Goal: Information Seeking & Learning: Learn about a topic

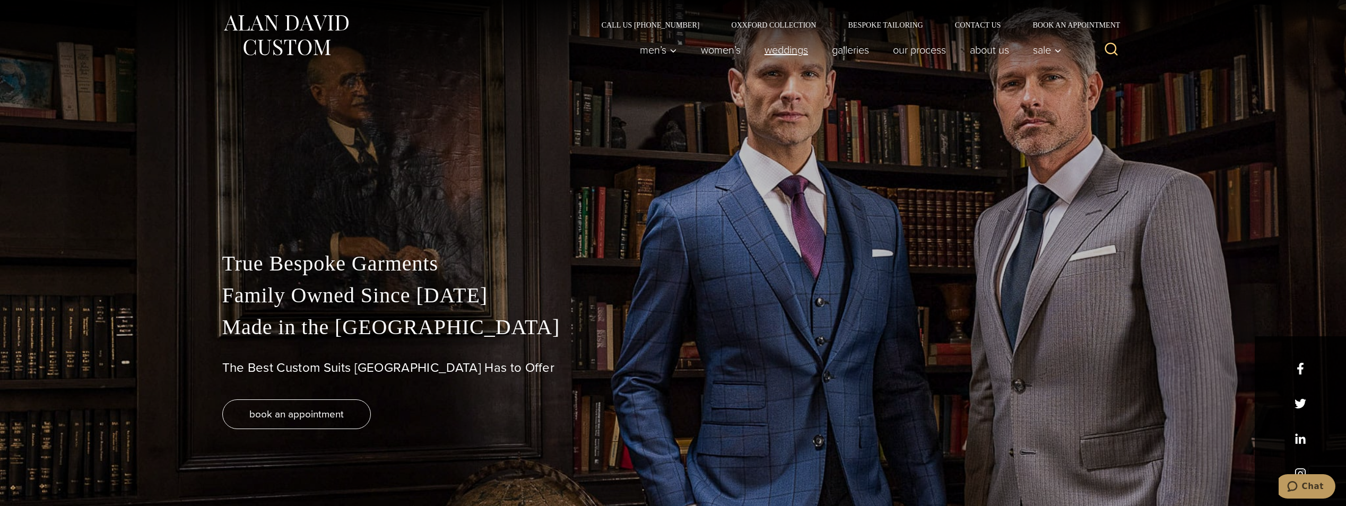
click at [792, 50] on link "weddings" at bounding box center [785, 49] width 67 height 21
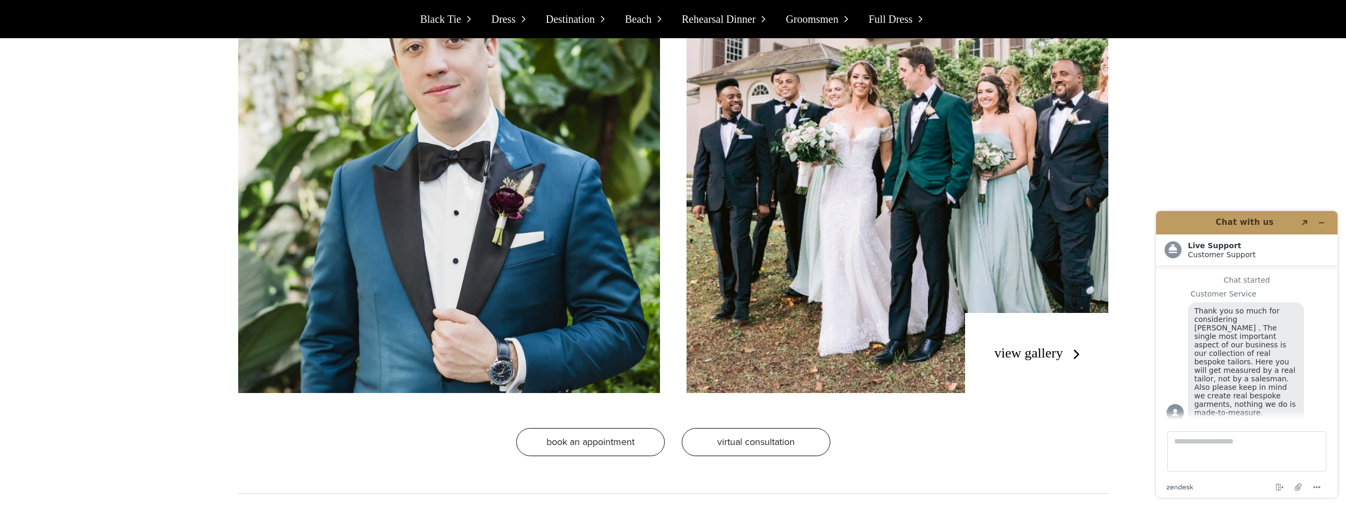
click at [1011, 353] on link "view gallery" at bounding box center [1039, 352] width 90 height 15
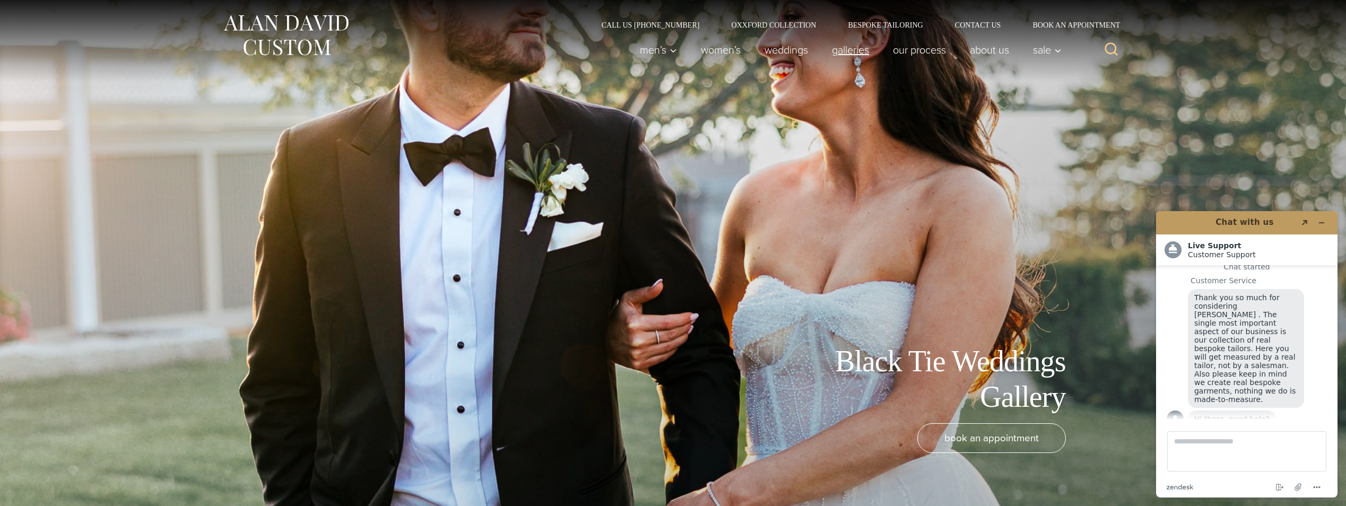
click at [846, 49] on link "Galleries" at bounding box center [850, 49] width 61 height 21
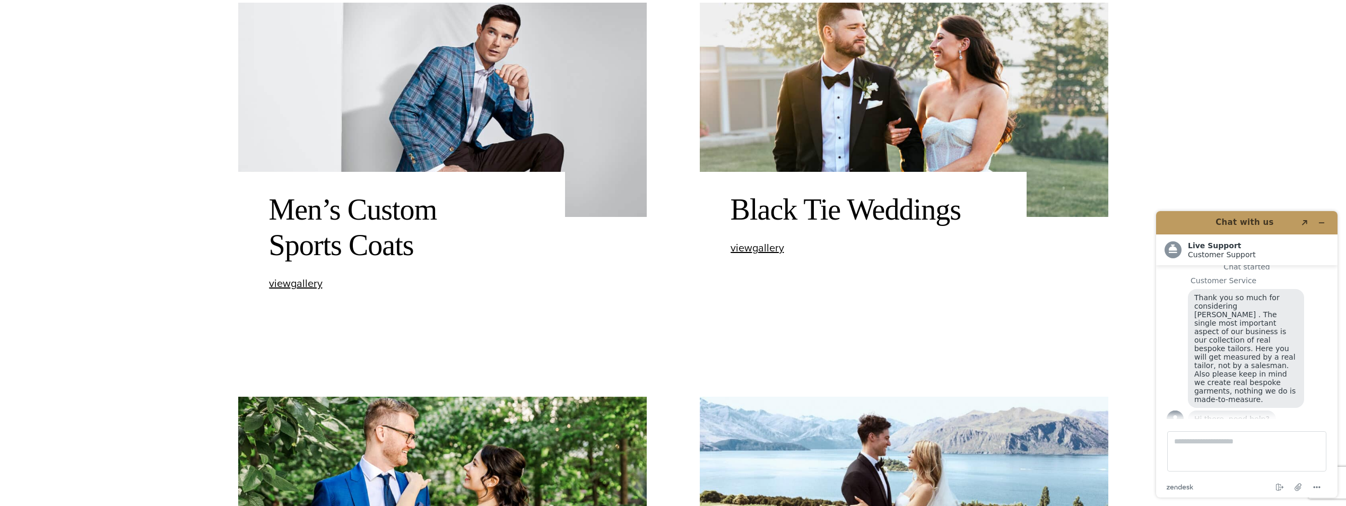
scroll to position [955, 0]
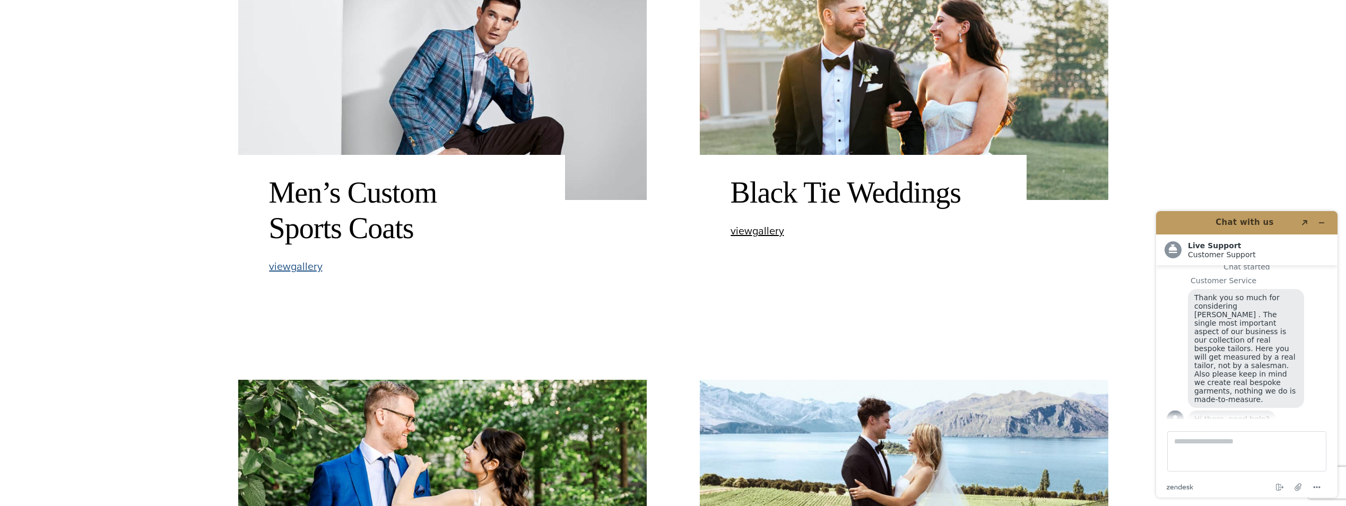
click at [302, 269] on span "view Men’s Custom Sports Coats gallery" at bounding box center [296, 266] width 54 height 16
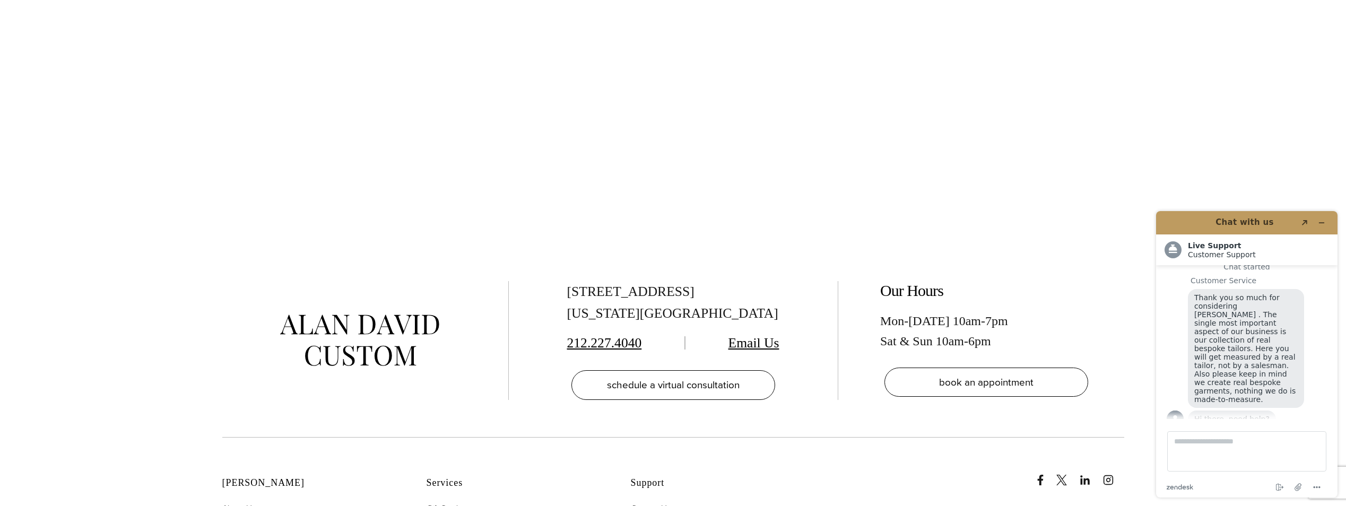
scroll to position [3820, 0]
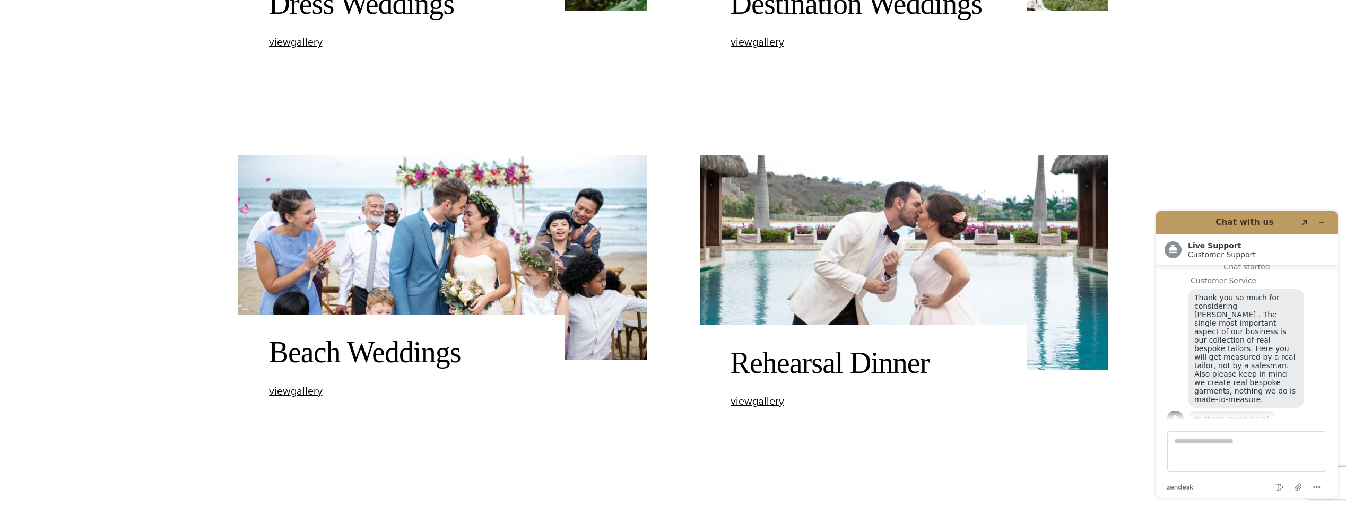
scroll to position [1539, 0]
click at [744, 401] on span "view Rehearsal Dinner gallery" at bounding box center [758, 401] width 54 height 16
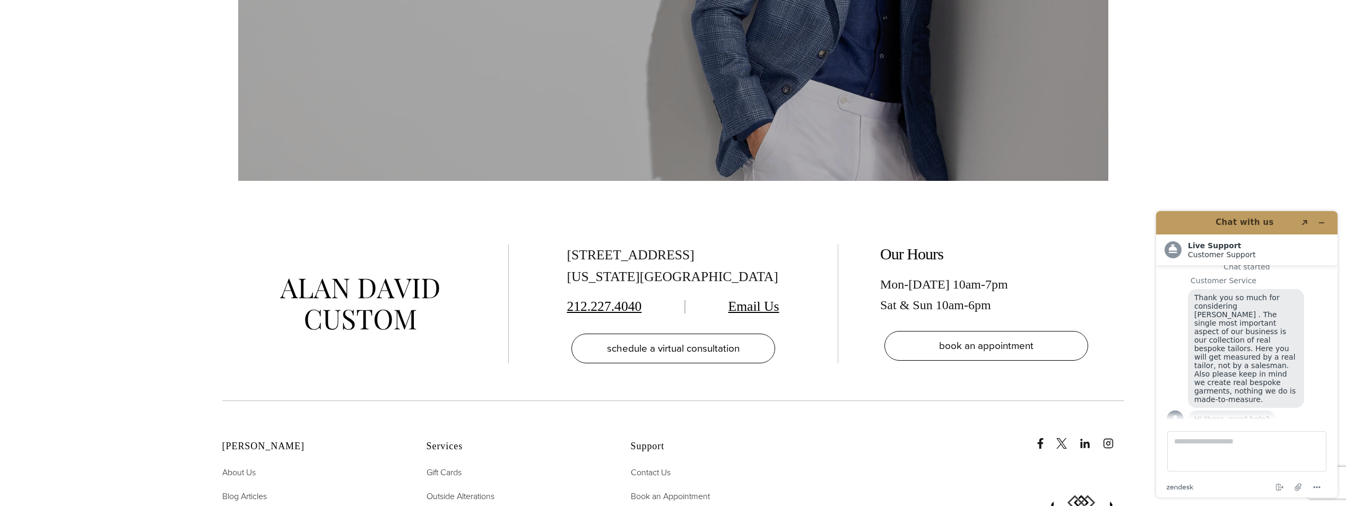
scroll to position [3555, 0]
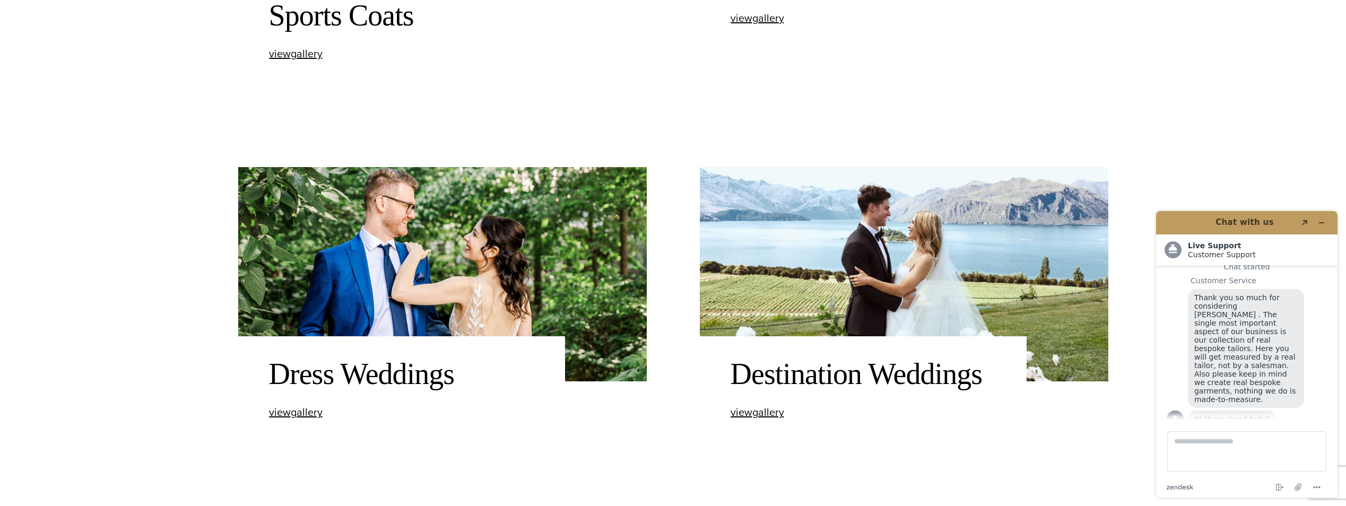
scroll to position [1167, 0]
click at [299, 411] on span "view Dress Weddings gallery" at bounding box center [296, 413] width 54 height 16
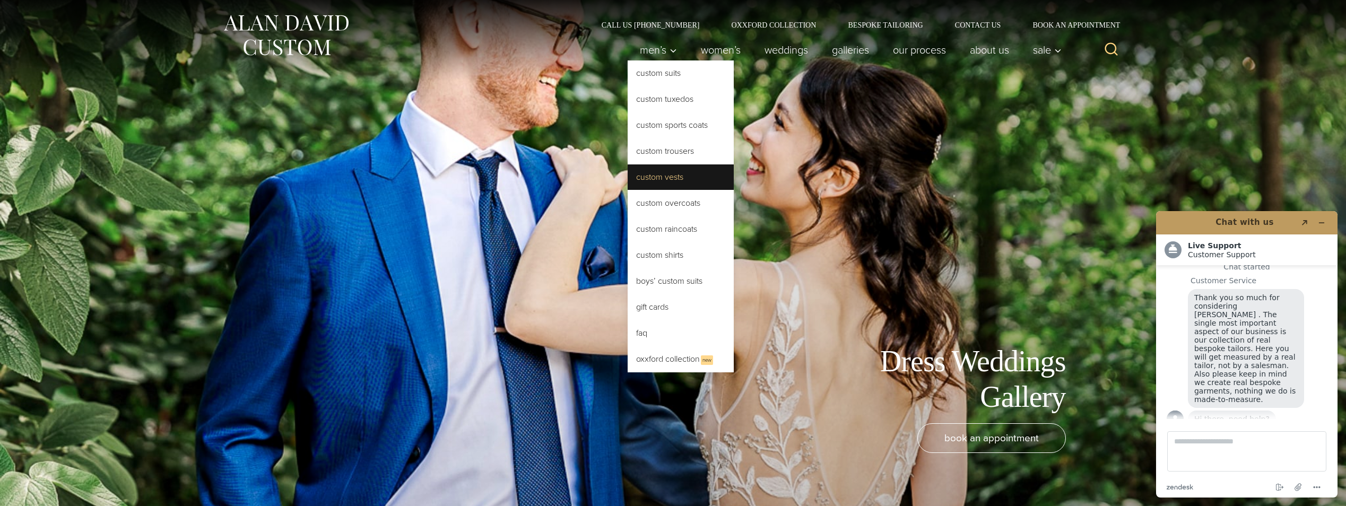
click at [656, 177] on link "Custom Vests" at bounding box center [681, 176] width 106 height 25
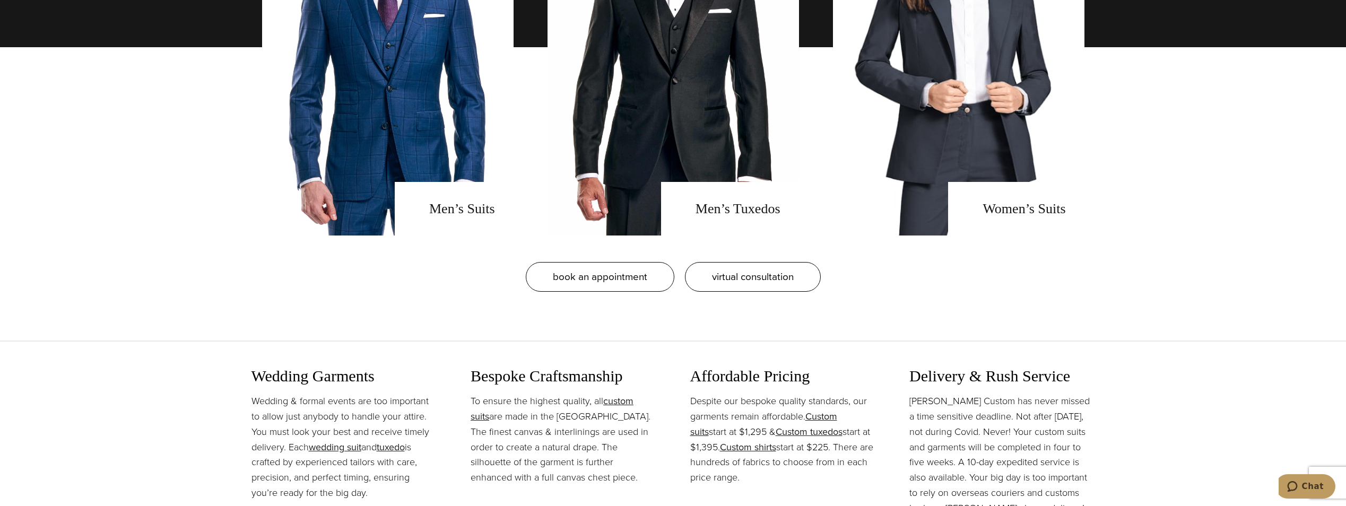
scroll to position [1008, 0]
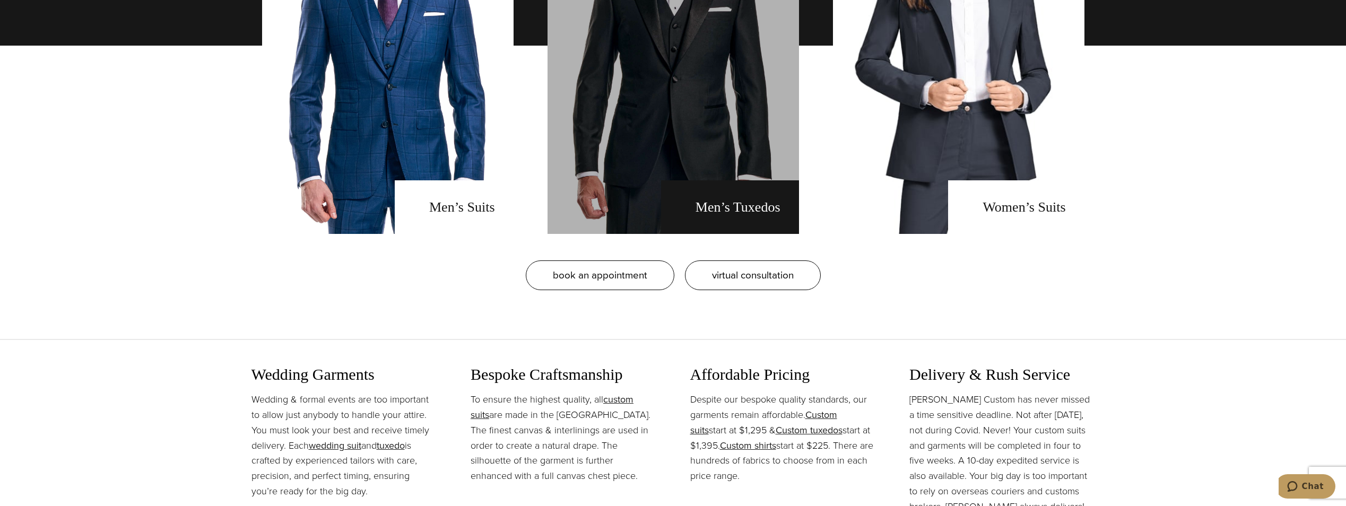
click at [752, 210] on link "men's tuxedos" at bounding box center [673, 45] width 251 height 377
